Goal: Transaction & Acquisition: Download file/media

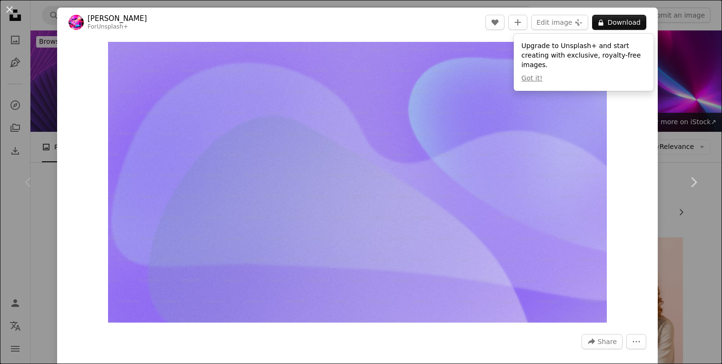
scroll to position [34, 0]
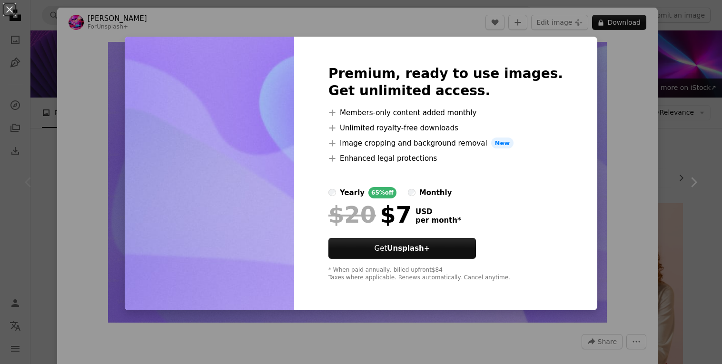
click at [640, 218] on div "An X shape Premium, ready to use images. Get unlimited access. A plus sign Memb…" at bounding box center [361, 182] width 722 height 364
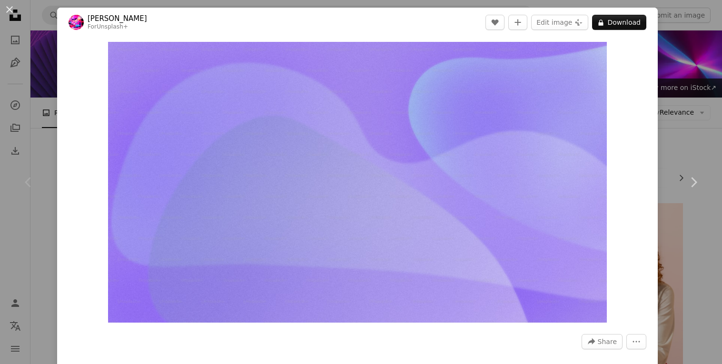
click at [722, 105] on div "An X shape Chevron left Chevron right [PERSON_NAME] For Unsplash+ A heart A plu…" at bounding box center [361, 182] width 722 height 364
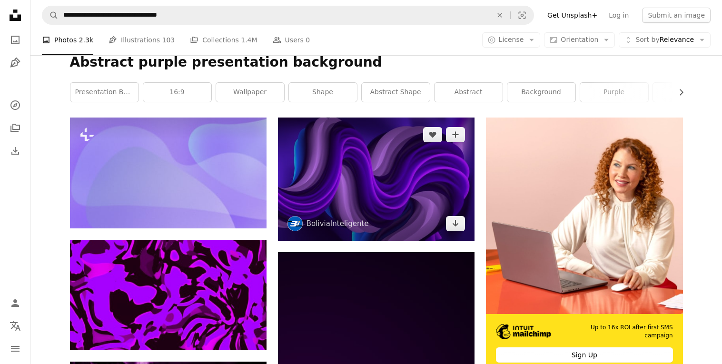
scroll to position [118, 0]
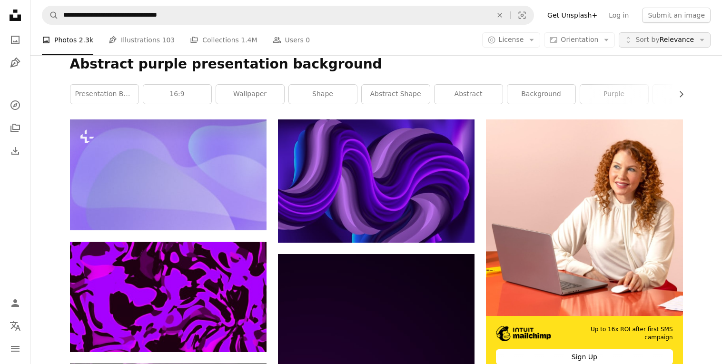
click at [659, 42] on span "Sort by" at bounding box center [648, 40] width 24 height 8
click at [538, 45] on button "A copyright icon © License Arrow down" at bounding box center [511, 39] width 59 height 15
click at [522, 114] on span "Free" at bounding box center [542, 116] width 58 height 10
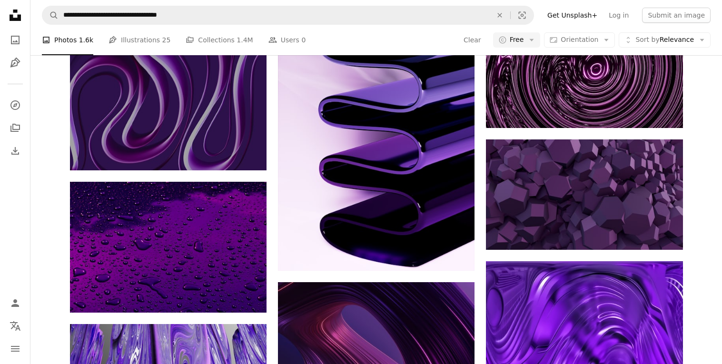
scroll to position [914, 0]
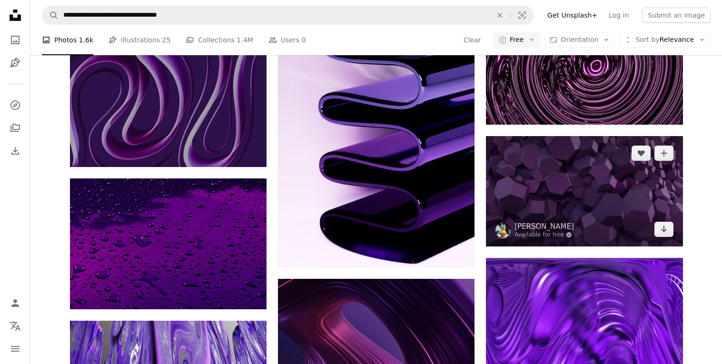
click at [503, 179] on img at bounding box center [584, 191] width 197 height 110
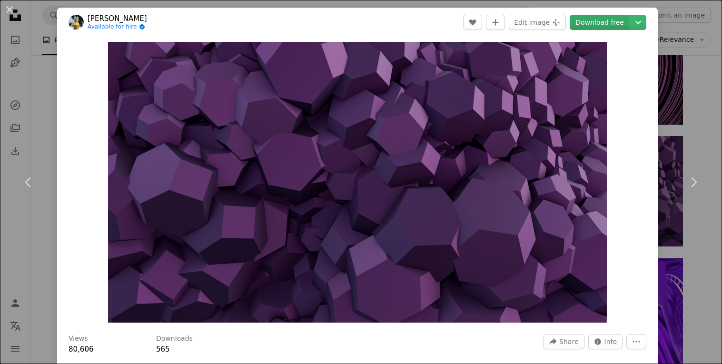
click at [603, 20] on link "Download free" at bounding box center [600, 22] width 60 height 15
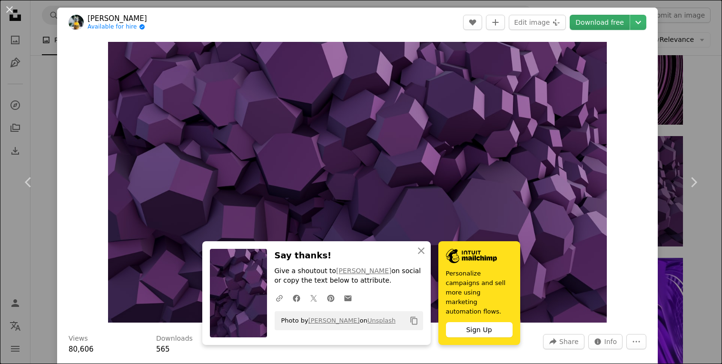
click at [593, 27] on link "Download free" at bounding box center [600, 22] width 60 height 15
click at [607, 25] on link "Download free" at bounding box center [600, 22] width 60 height 15
